Goal: Task Accomplishment & Management: Complete application form

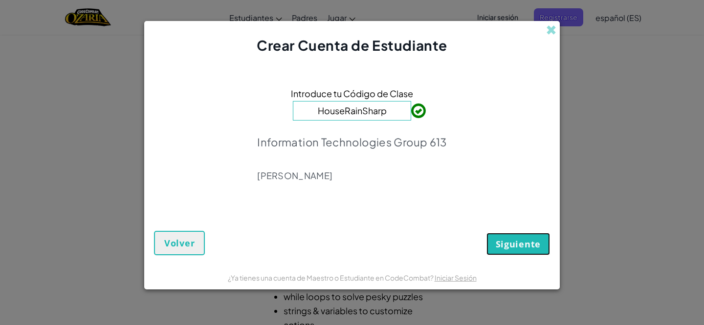
click at [539, 252] on button "Siguiente" at bounding box center [518, 244] width 64 height 22
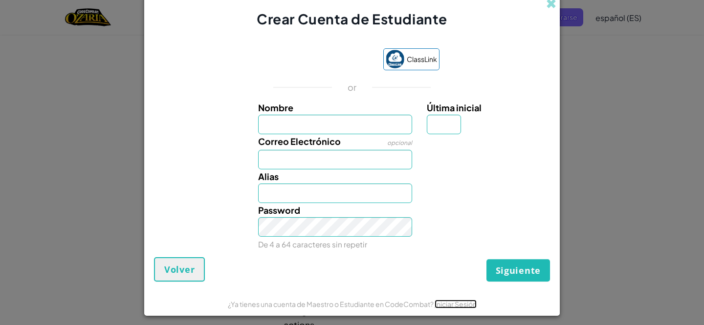
click at [448, 304] on link "Iniciar Sesión" at bounding box center [455, 304] width 42 height 9
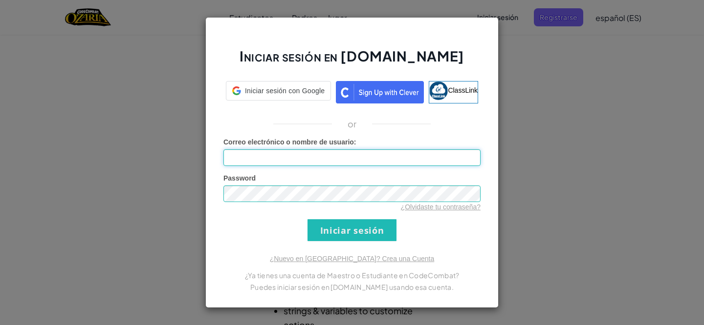
type input "Elex.jpg"
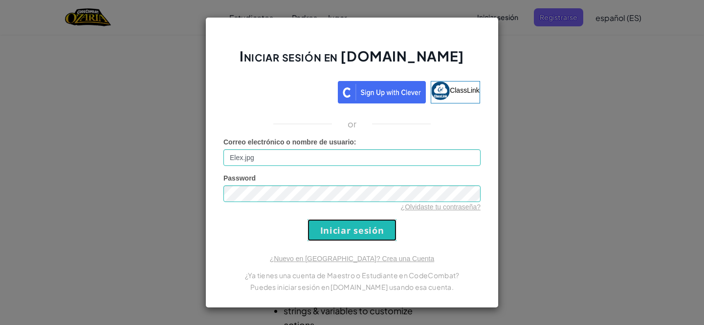
click at [356, 225] on input "Iniciar sesión" at bounding box center [351, 230] width 89 height 22
